Goal: Transaction & Acquisition: Book appointment/travel/reservation

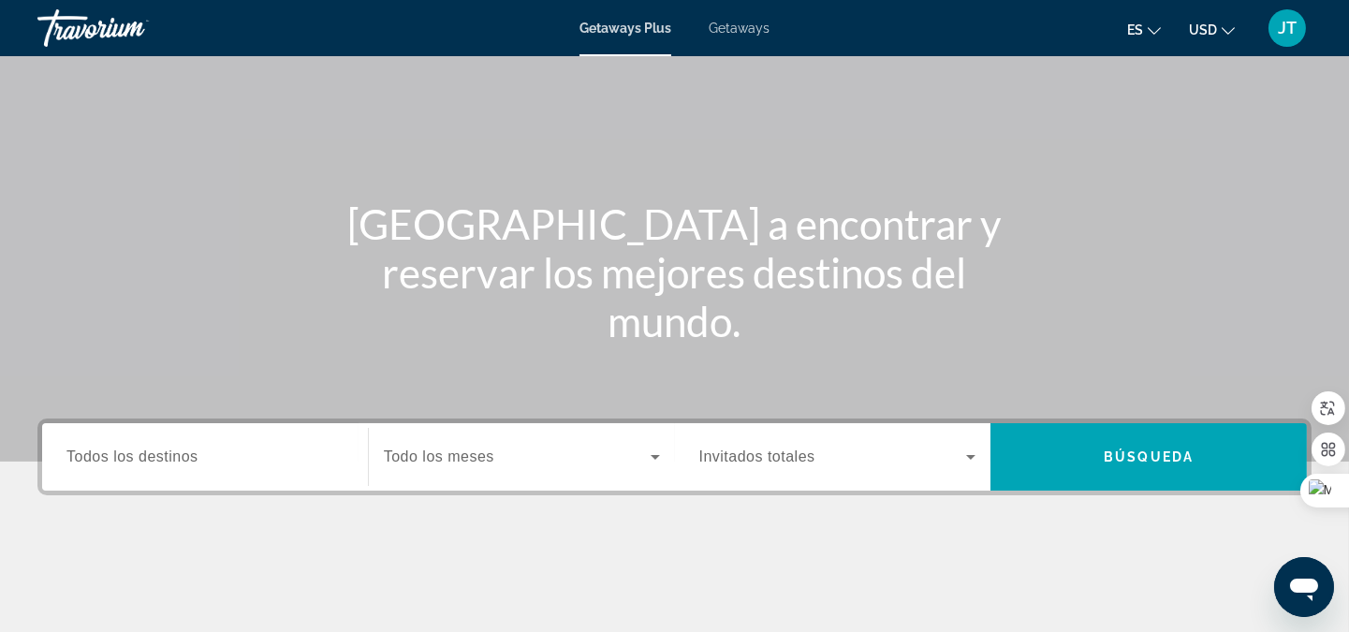
scroll to position [138, 0]
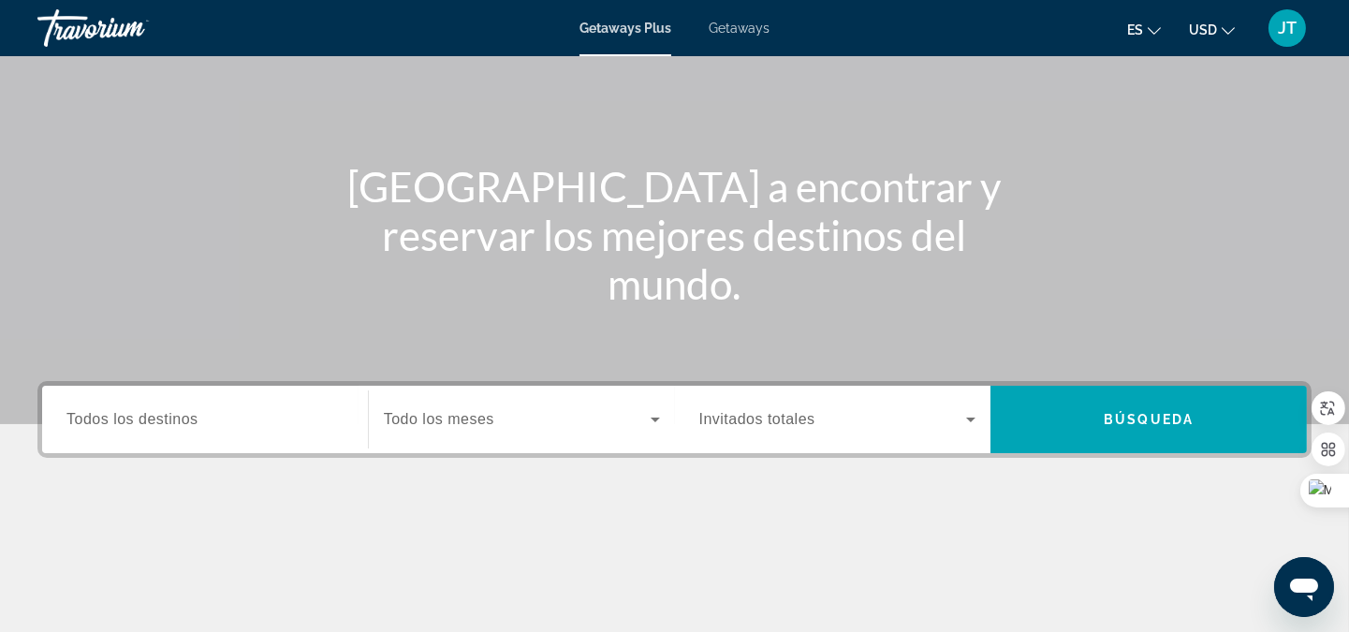
click at [184, 435] on div "Search widget" at bounding box center [204, 419] width 277 height 53
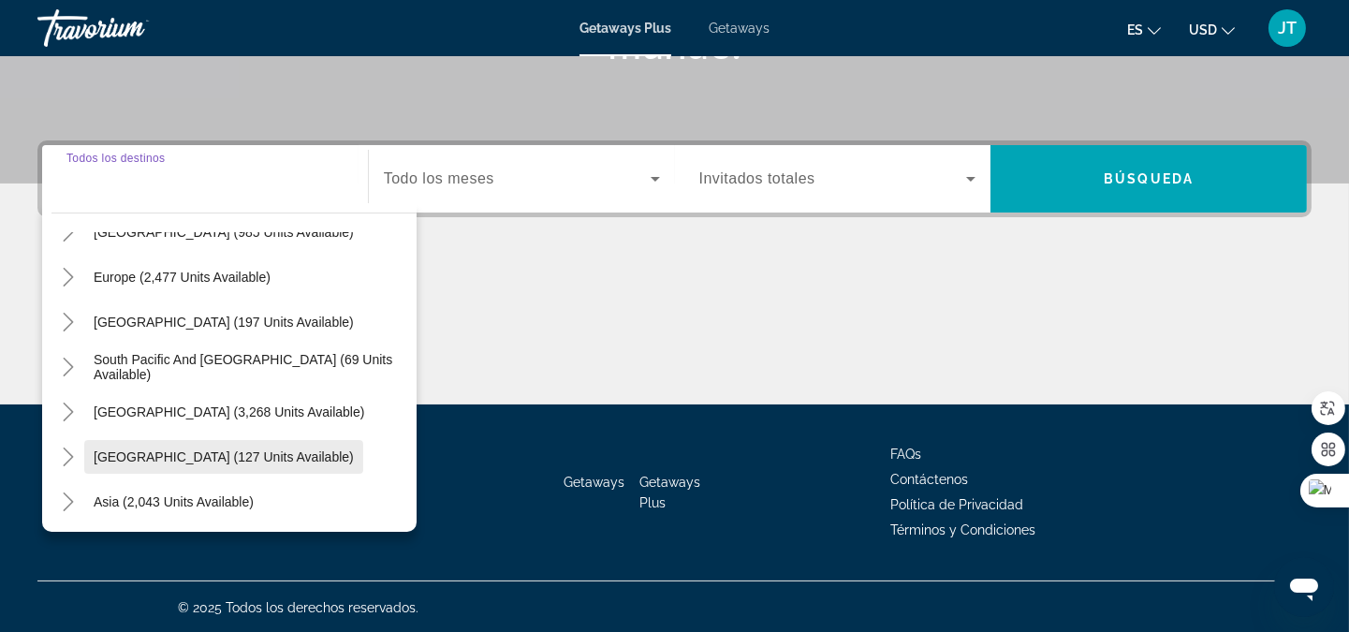
scroll to position [277, 0]
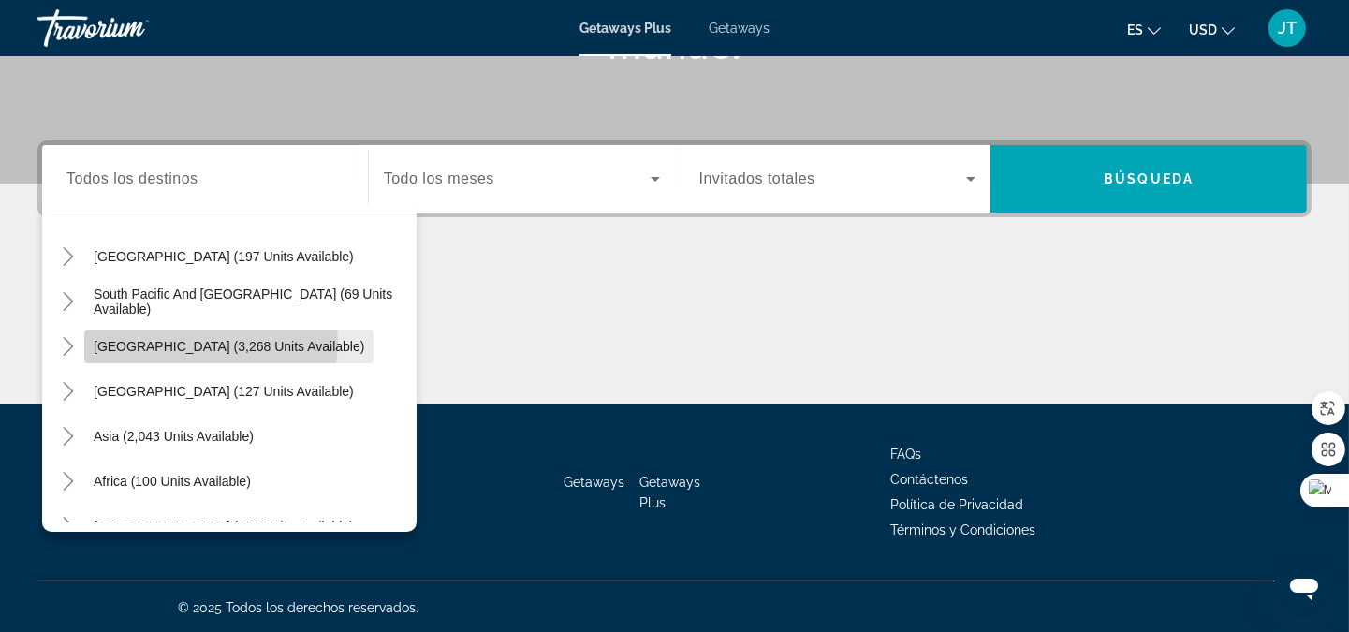
click at [210, 340] on span "[GEOGRAPHIC_DATA] (3,268 units available)" at bounding box center [229, 346] width 270 height 15
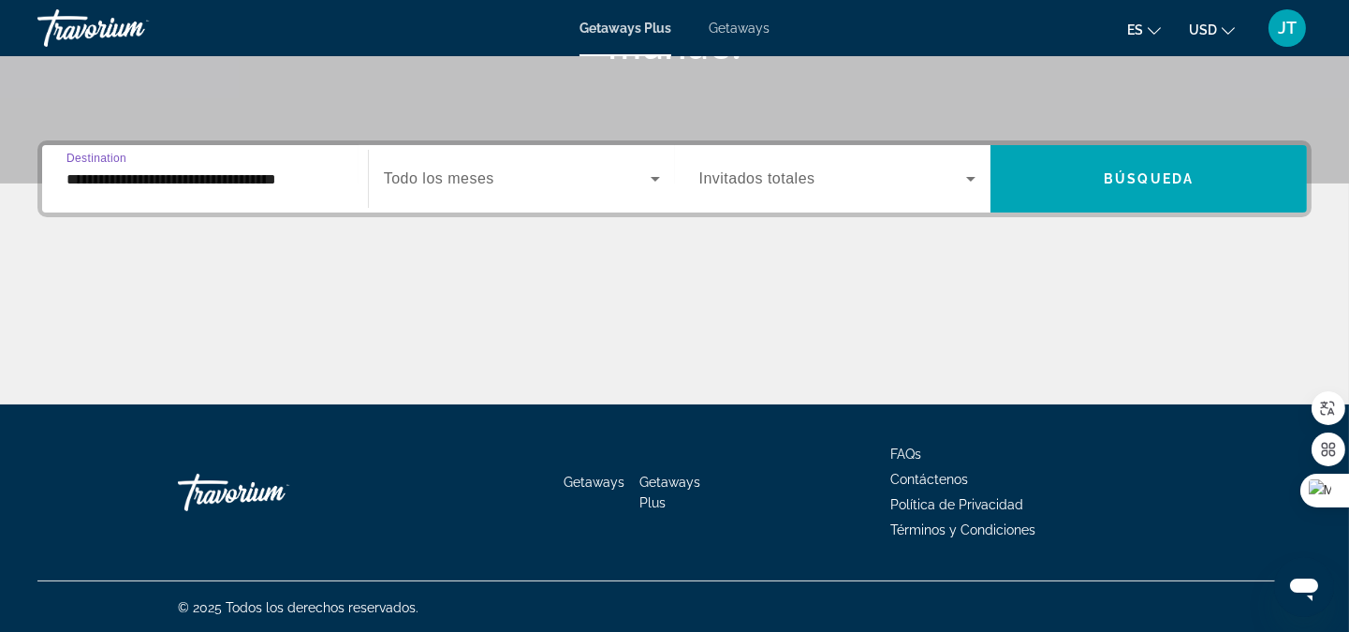
click at [211, 185] on input "**********" at bounding box center [204, 179] width 277 height 22
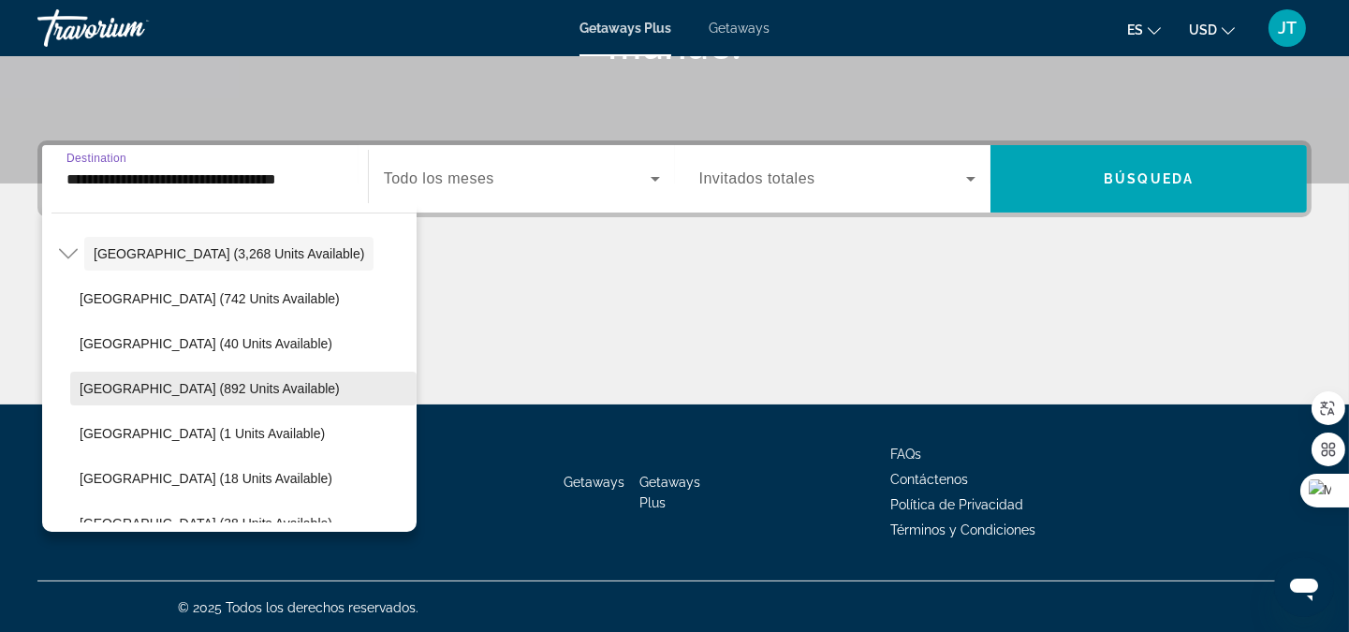
scroll to position [385, 0]
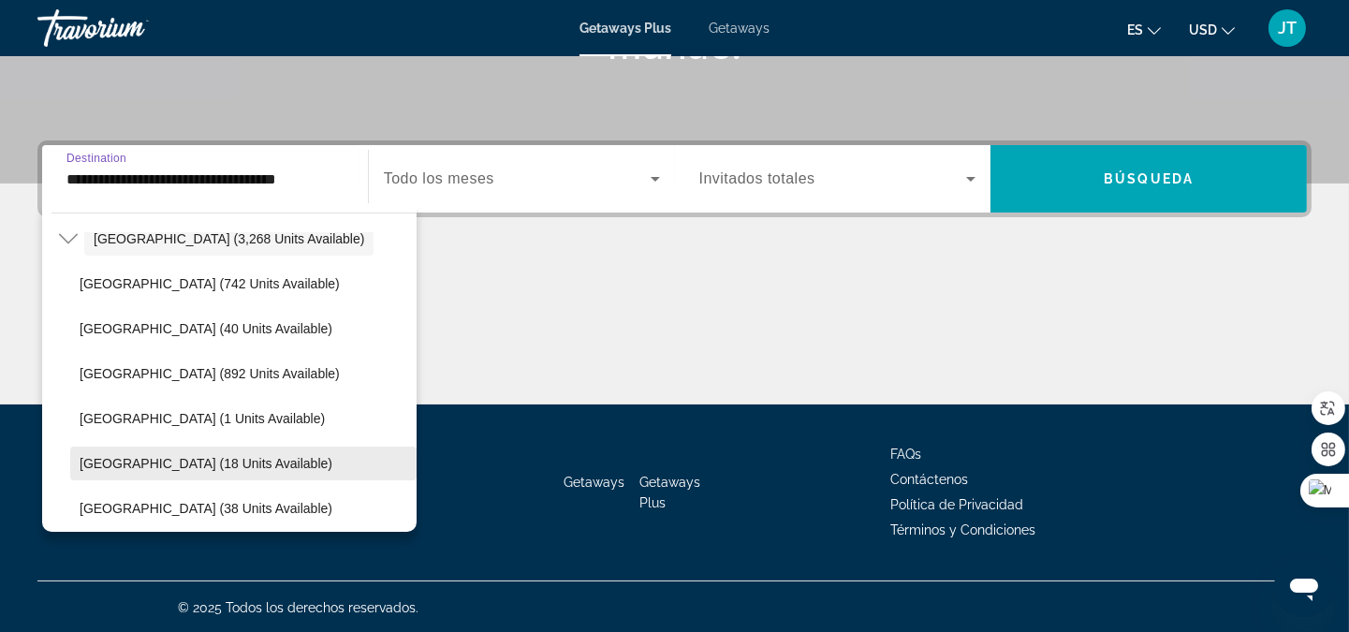
click at [164, 460] on span "[GEOGRAPHIC_DATA] (18 units available)" at bounding box center [206, 463] width 253 height 15
type input "**********"
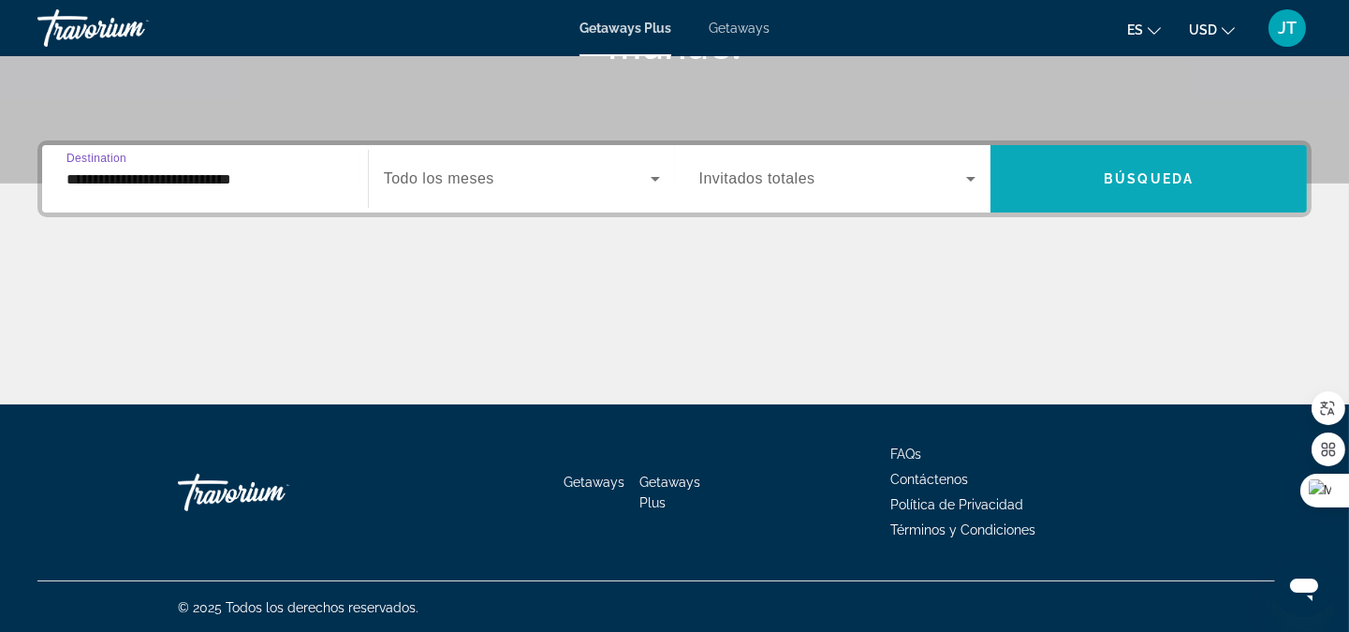
click at [1100, 163] on span "Search widget" at bounding box center [1148, 178] width 316 height 45
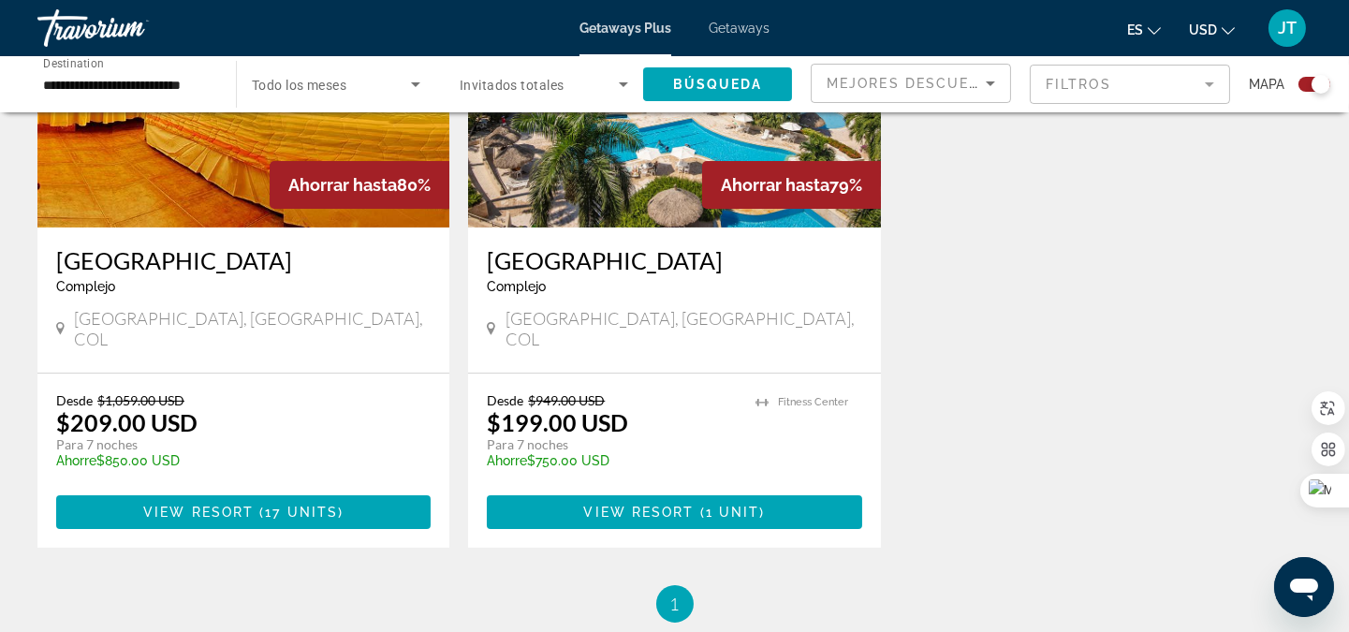
scroll to position [831, 0]
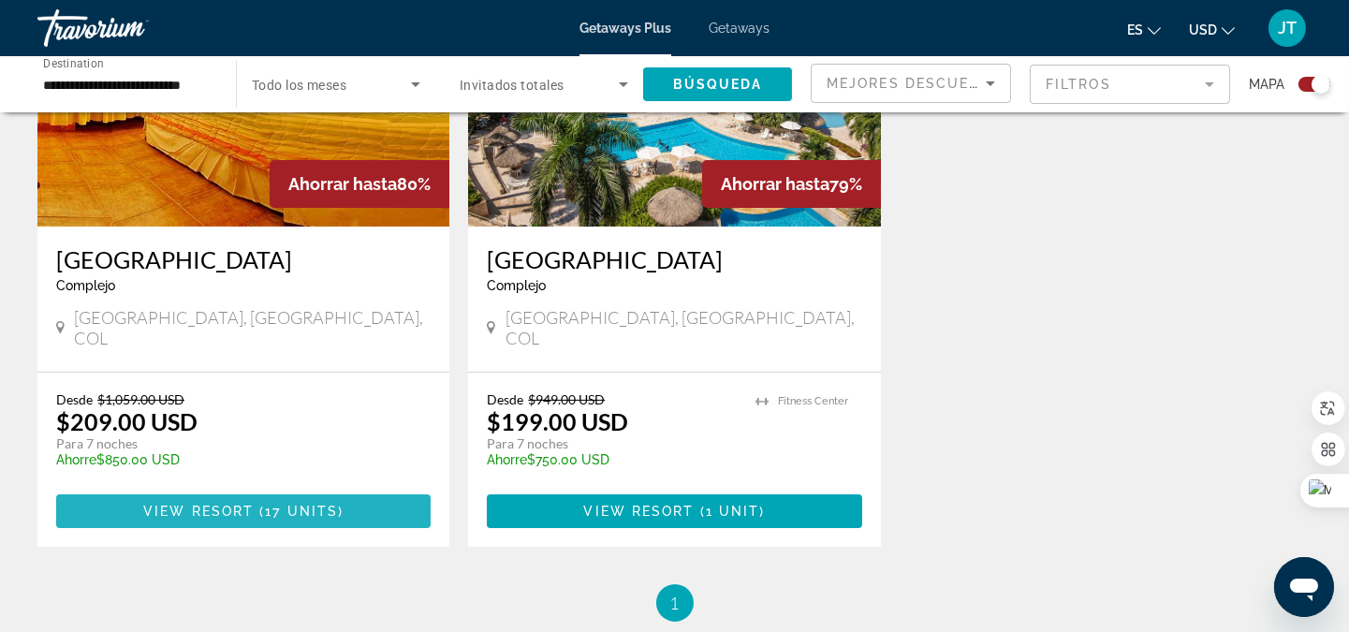
click at [201, 504] on span "View Resort" at bounding box center [198, 511] width 110 height 15
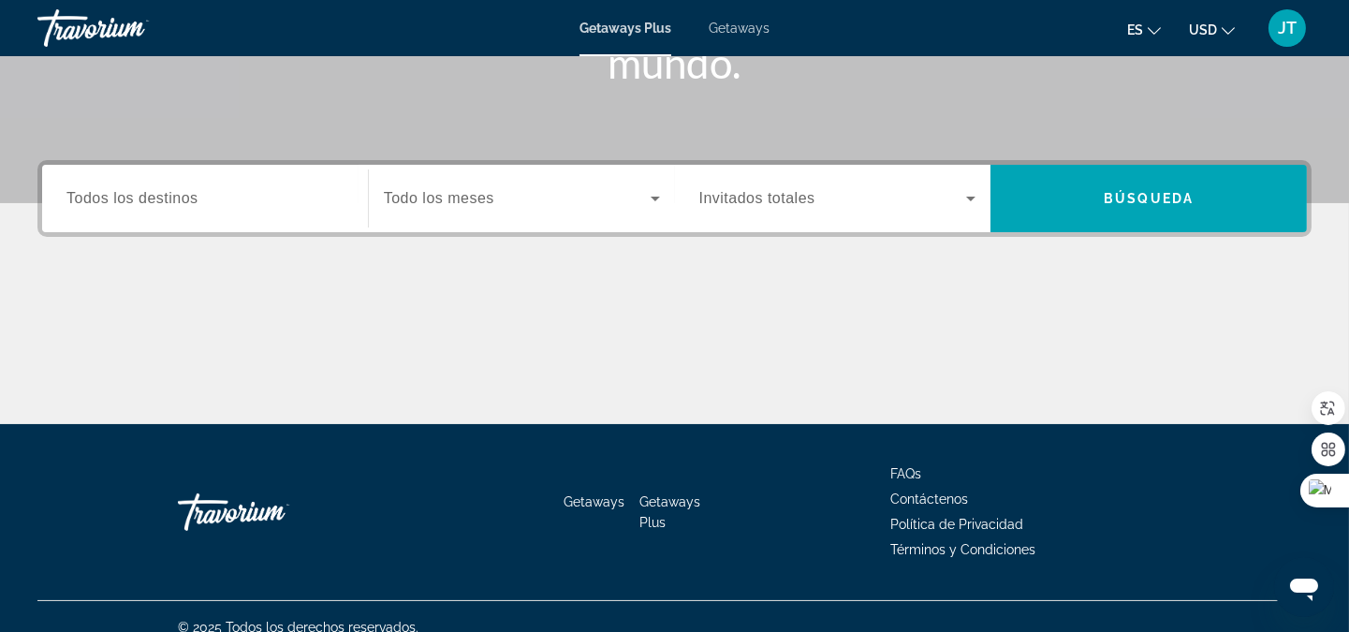
scroll to position [378, 0]
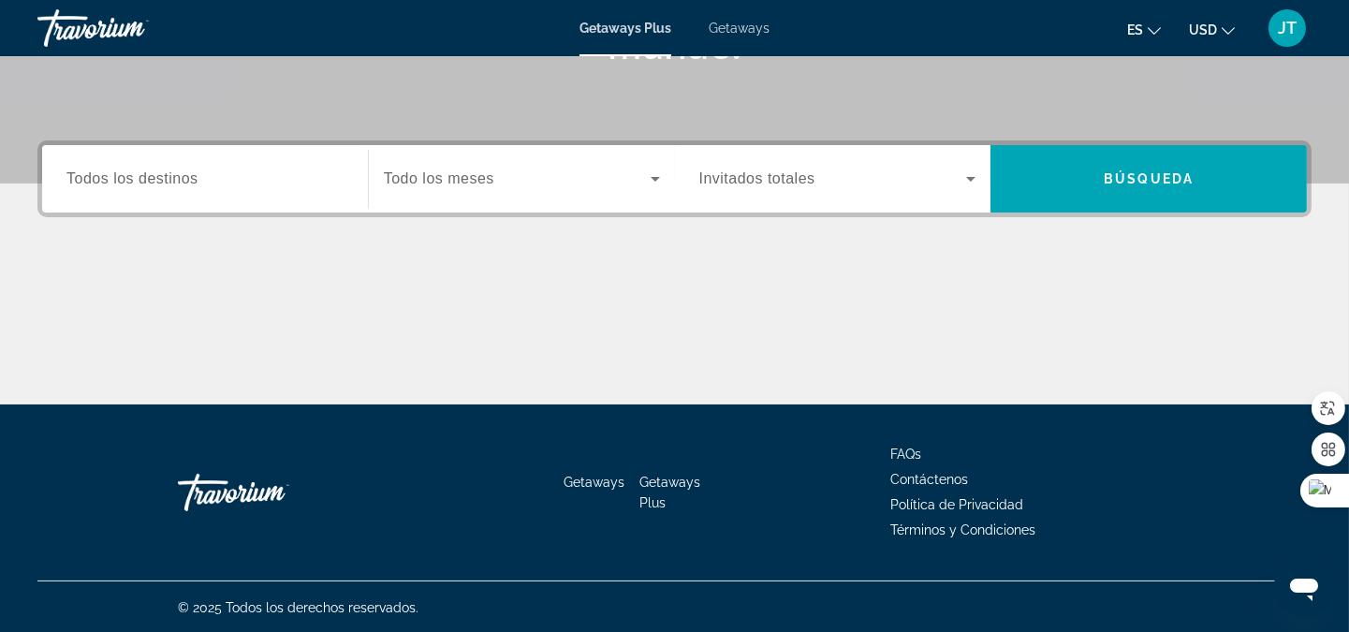
click at [222, 184] on input "Destination Todos los destinos" at bounding box center [204, 179] width 277 height 22
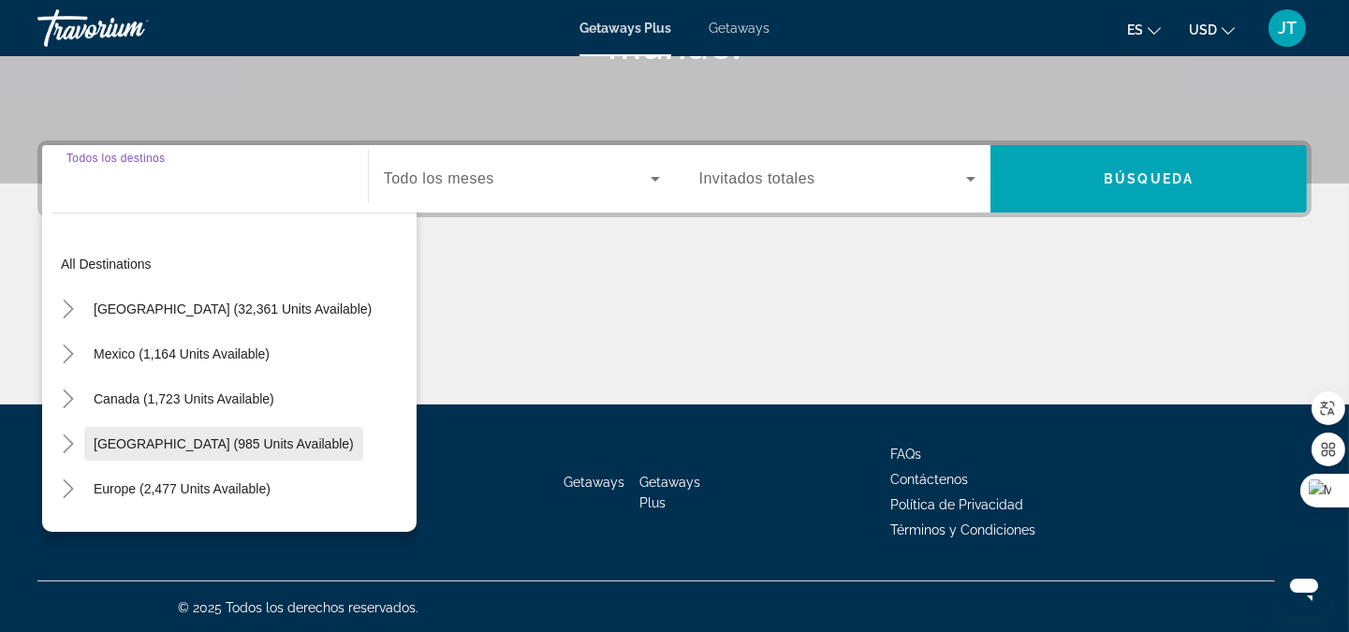
scroll to position [138, 0]
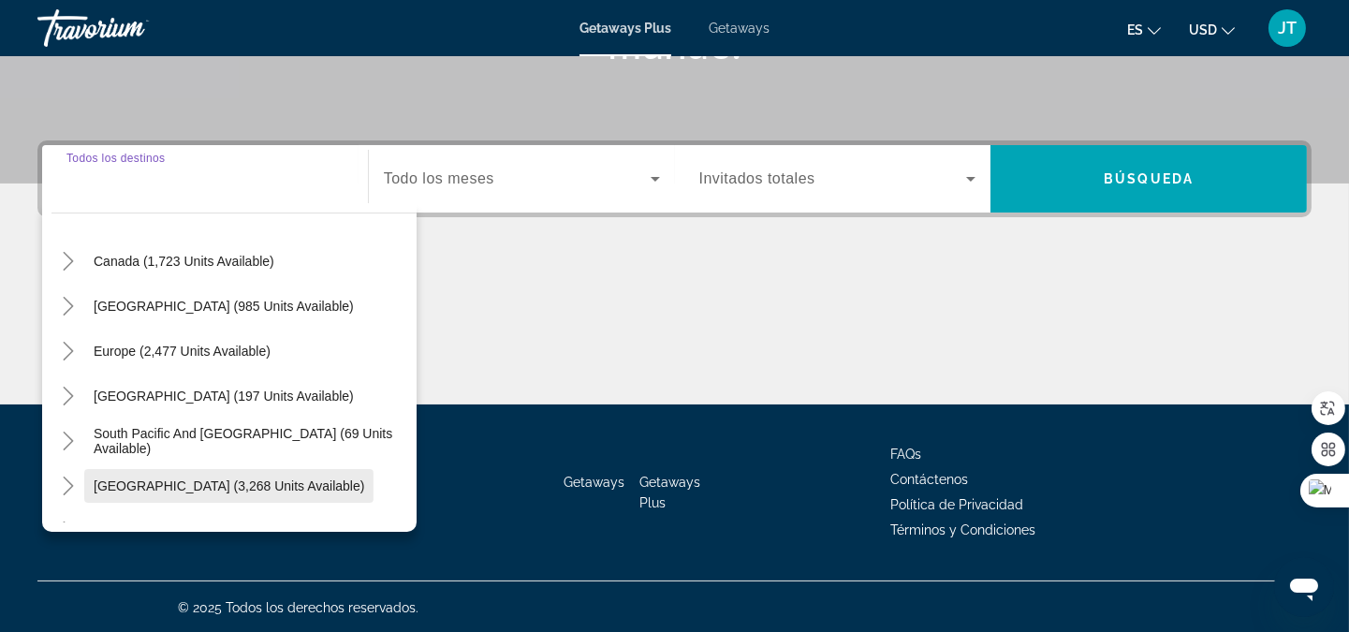
click at [188, 479] on span "[GEOGRAPHIC_DATA] (3,268 units available)" at bounding box center [229, 485] width 270 height 15
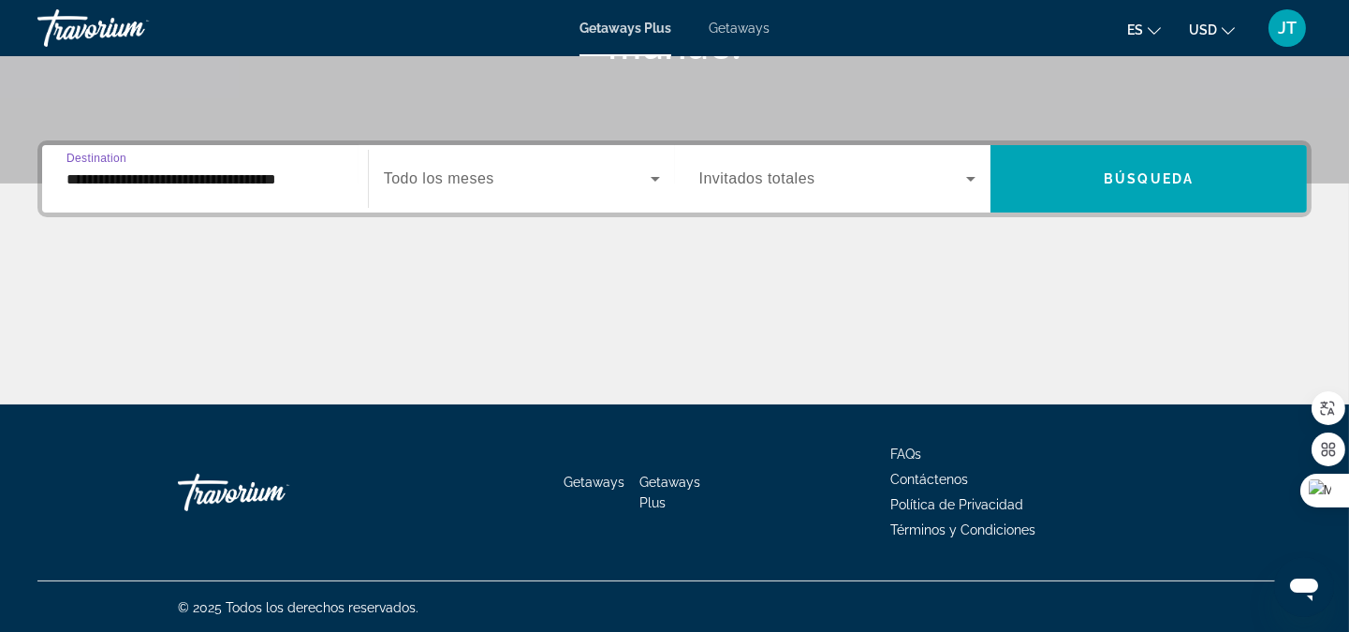
click at [265, 174] on input "**********" at bounding box center [204, 179] width 277 height 22
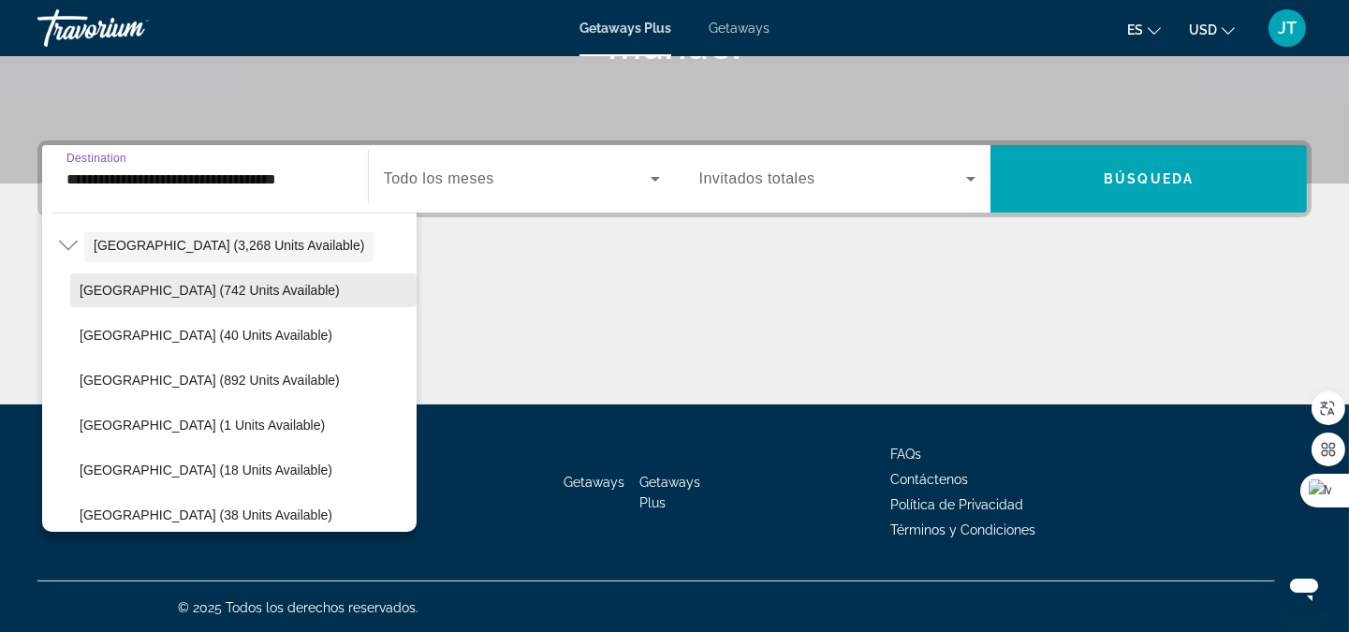
scroll to position [524, 0]
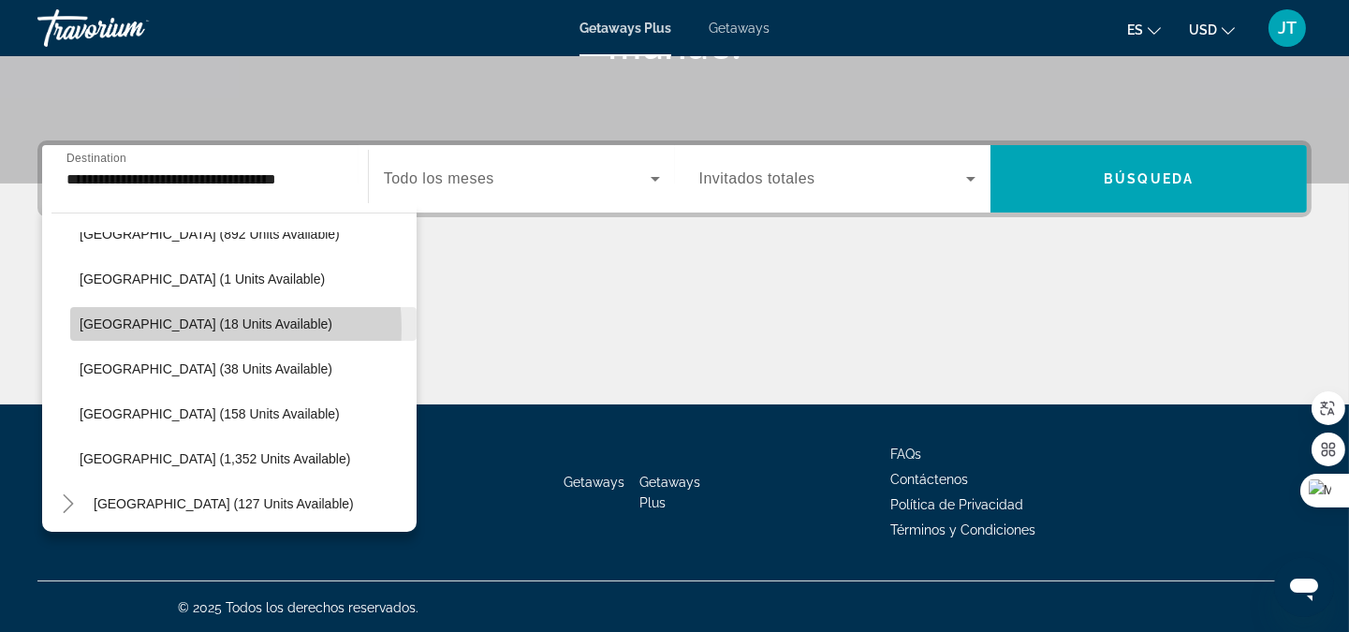
click at [179, 328] on span "[GEOGRAPHIC_DATA] (18 units available)" at bounding box center [206, 323] width 253 height 15
type input "**********"
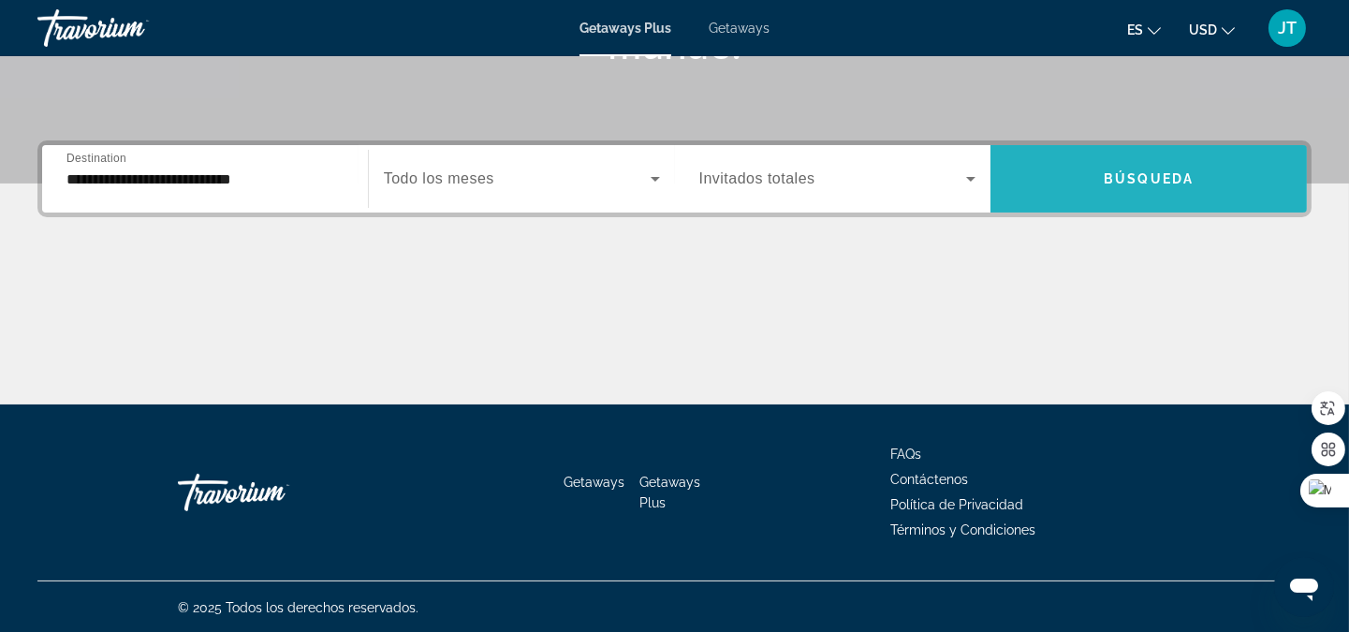
click at [1219, 175] on span "Search widget" at bounding box center [1148, 178] width 316 height 45
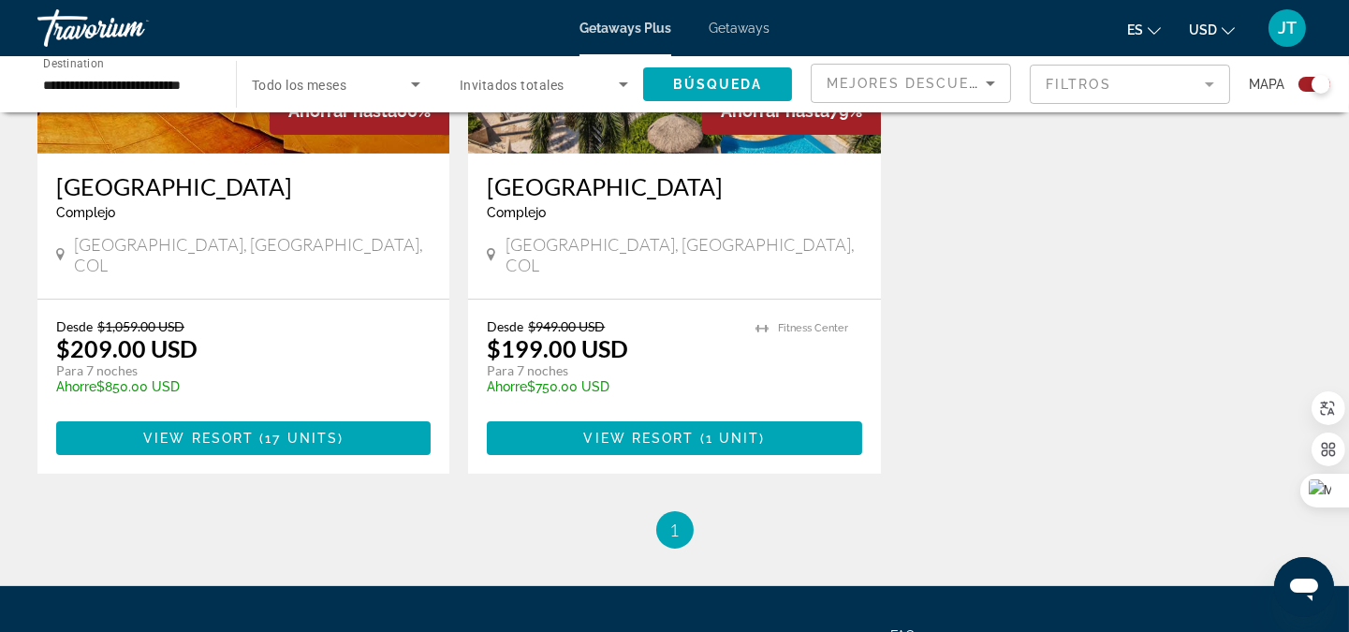
scroll to position [970, 0]
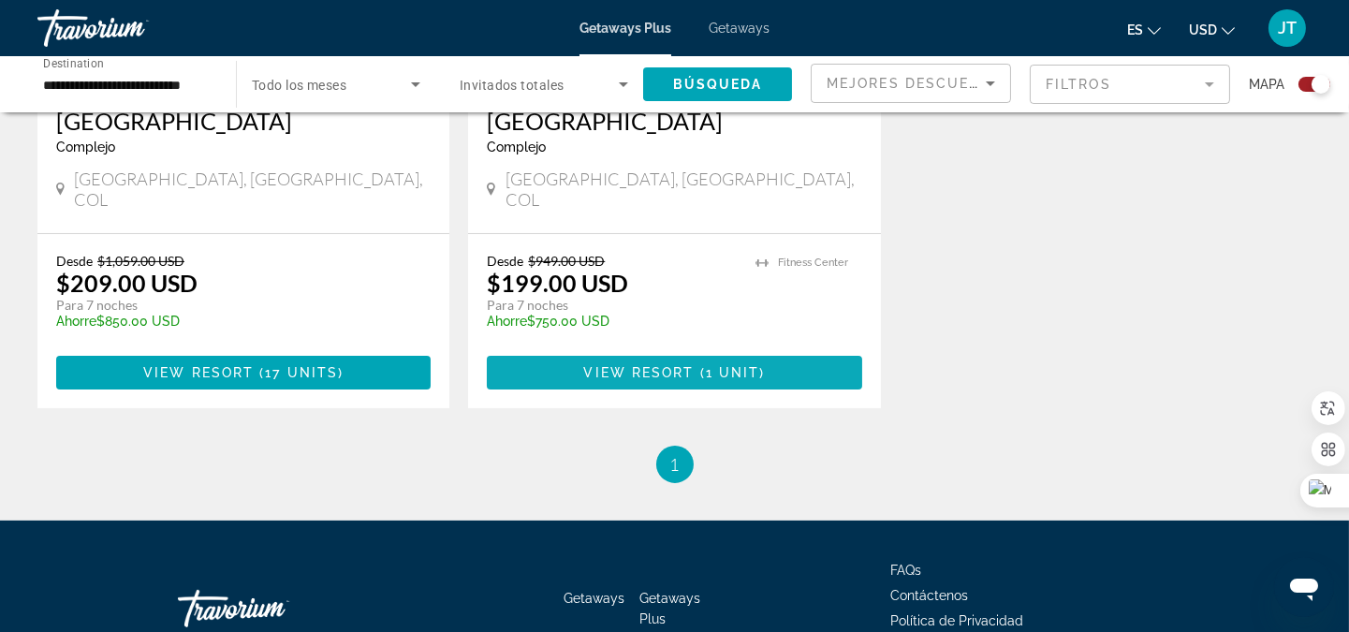
click at [663, 365] on span "View Resort" at bounding box center [638, 372] width 110 height 15
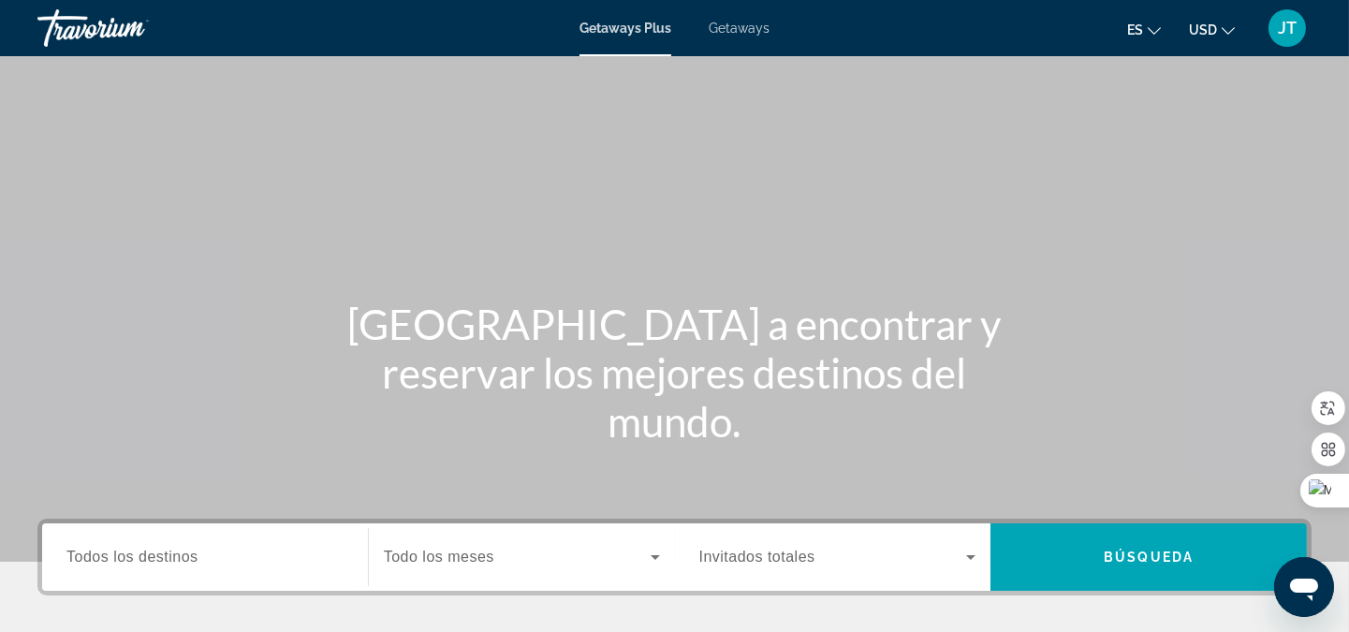
click at [741, 32] on span "Getaways" at bounding box center [738, 28] width 61 height 15
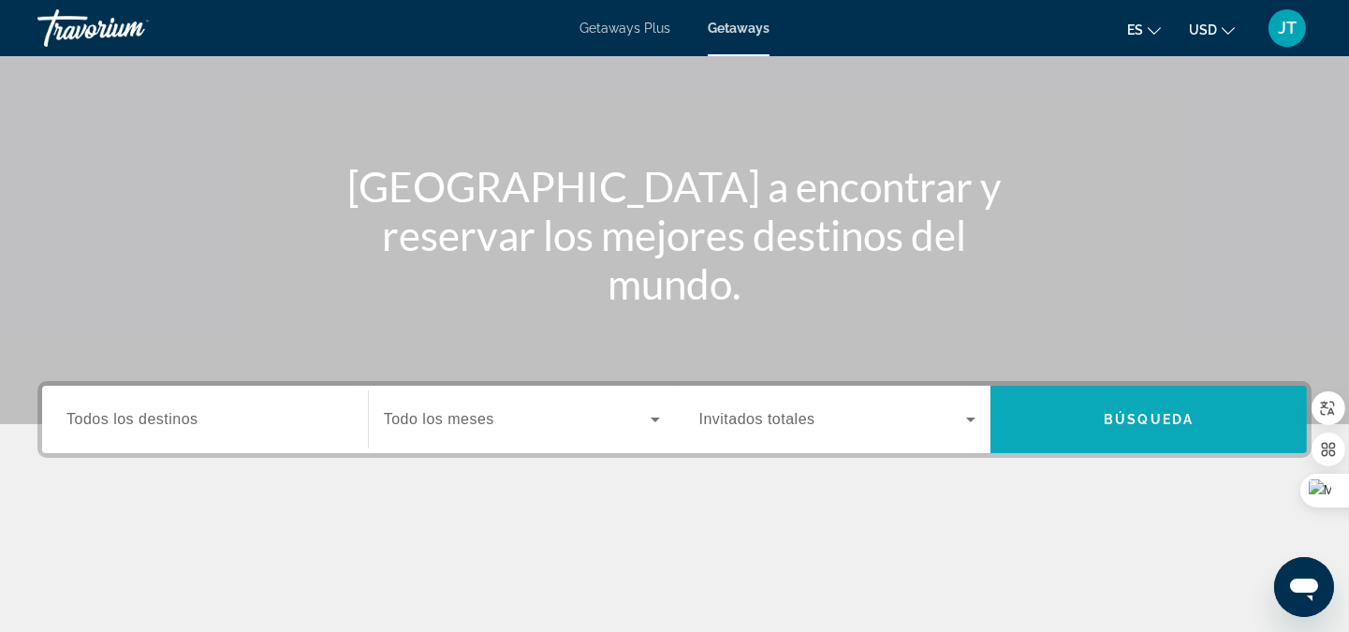
click at [1130, 407] on span "Search widget" at bounding box center [1148, 419] width 316 height 45
